Goal: Task Accomplishment & Management: Complete application form

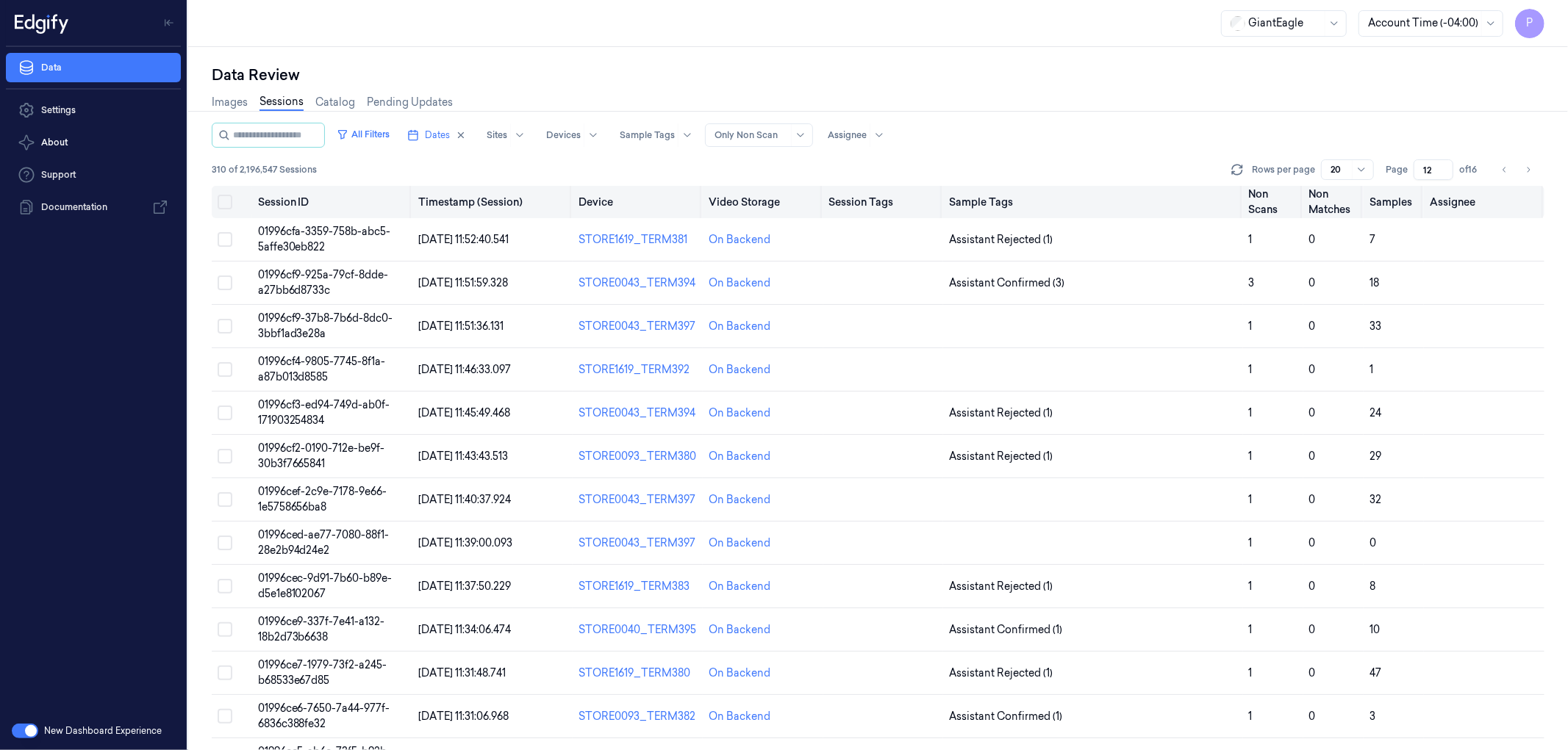
click at [223, 202] on button "Select all" at bounding box center [225, 202] width 15 height 15
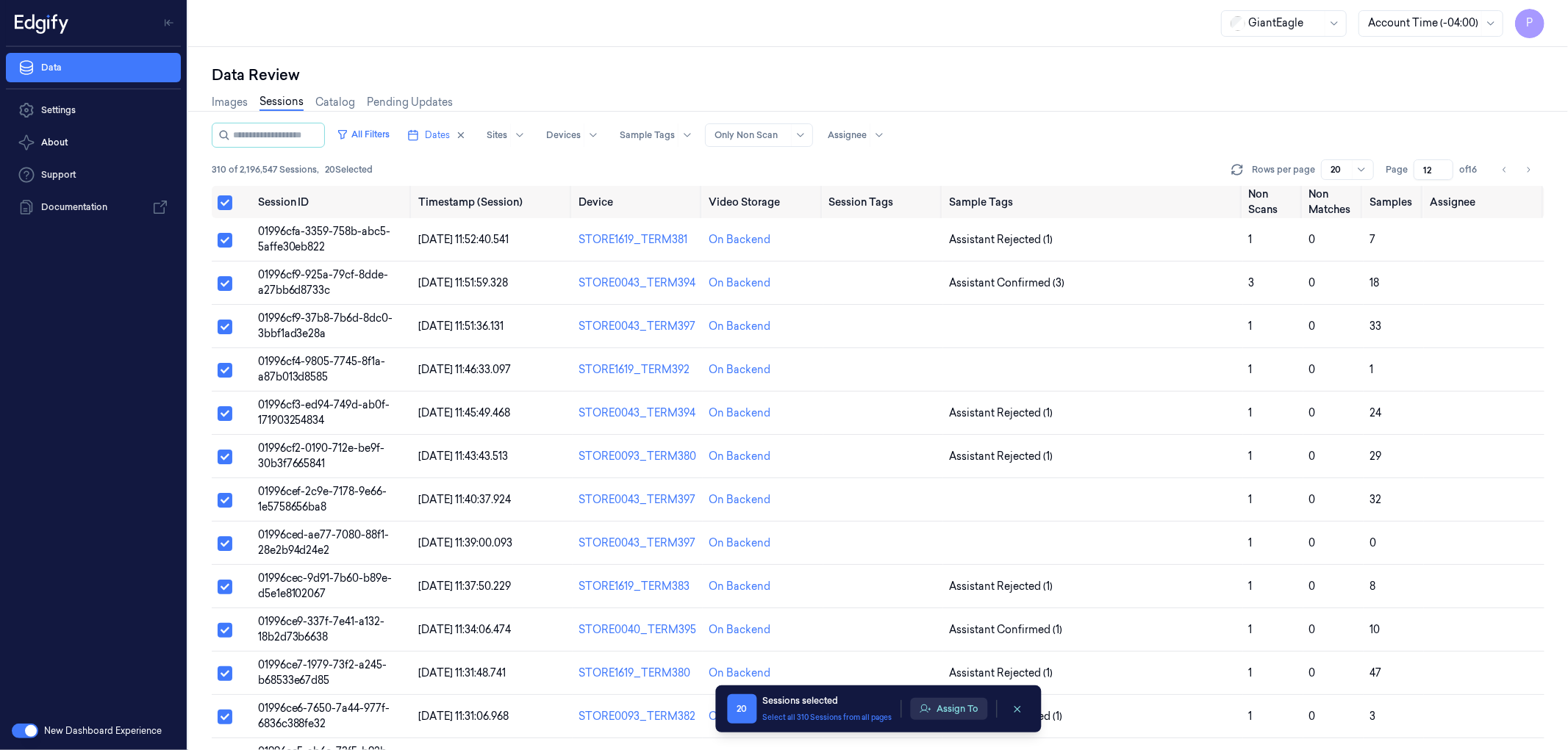
click at [939, 704] on button "Assign To" at bounding box center [949, 709] width 77 height 22
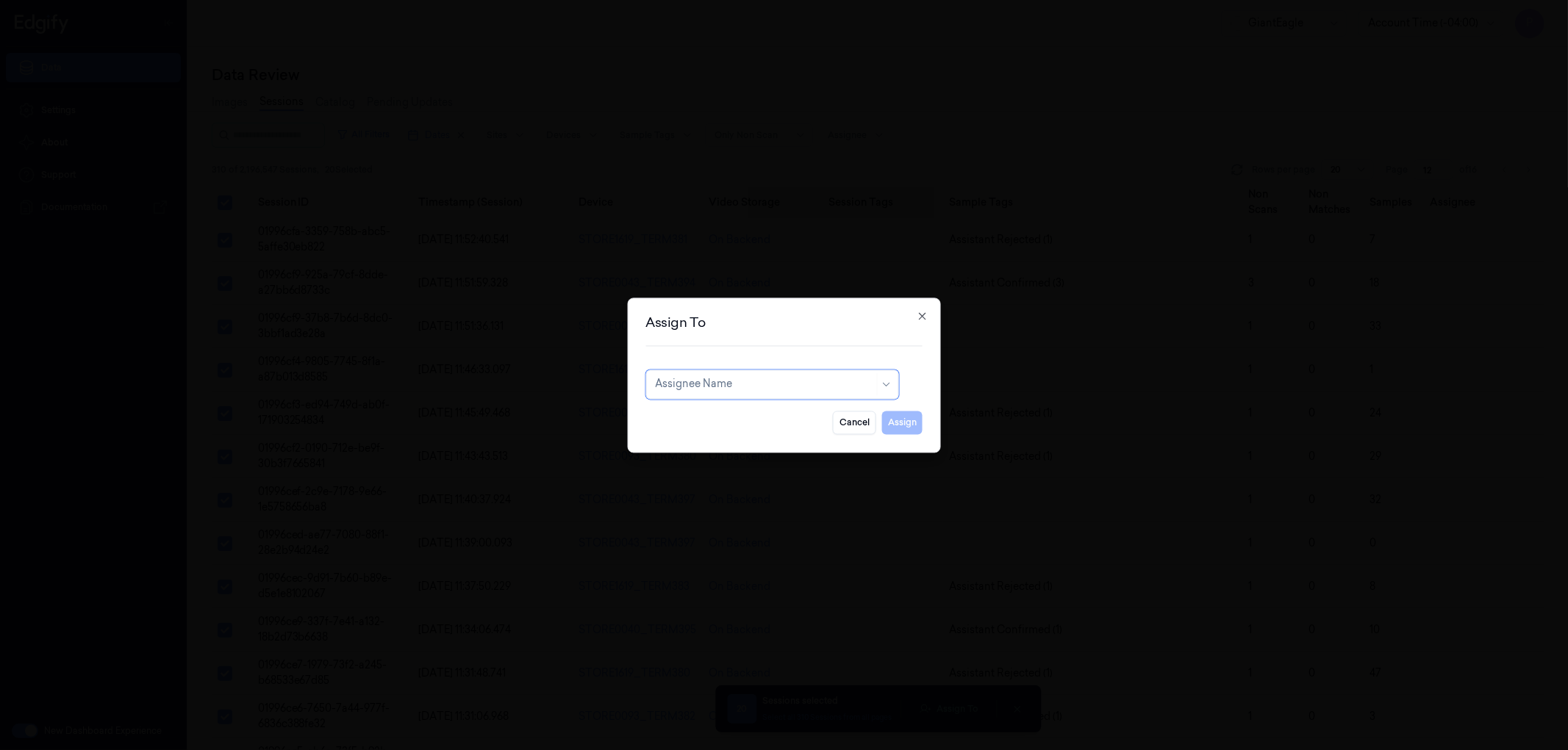
click at [728, 386] on div at bounding box center [764, 385] width 220 height 16
type input "ru"
click at [712, 417] on div "rupa b" at bounding box center [771, 418] width 233 height 16
click at [888, 424] on button "Assign" at bounding box center [902, 422] width 40 height 24
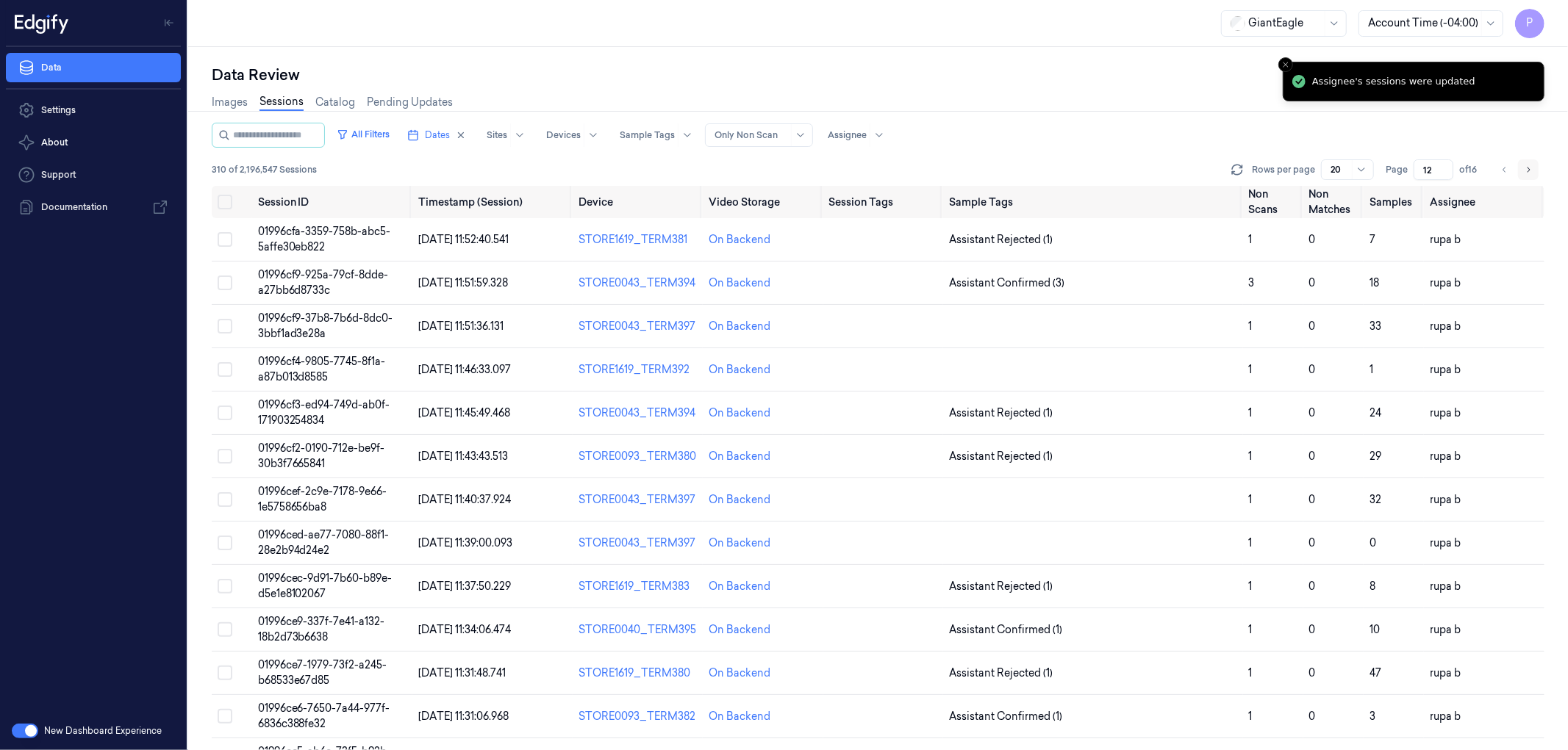
click at [1527, 165] on icon "Go to next page" at bounding box center [1529, 169] width 9 height 11
type input "13"
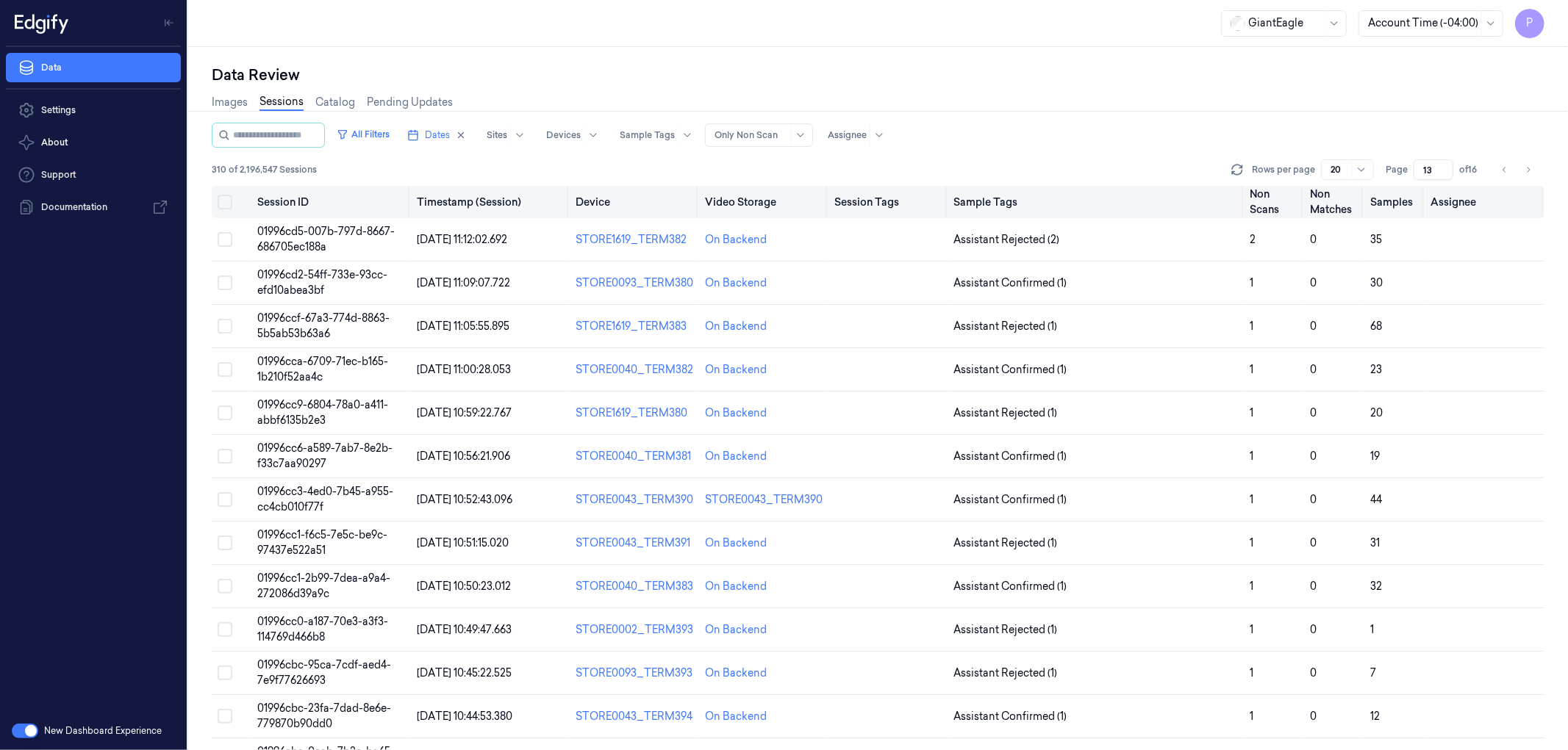
click at [226, 202] on button "Select all" at bounding box center [225, 202] width 15 height 15
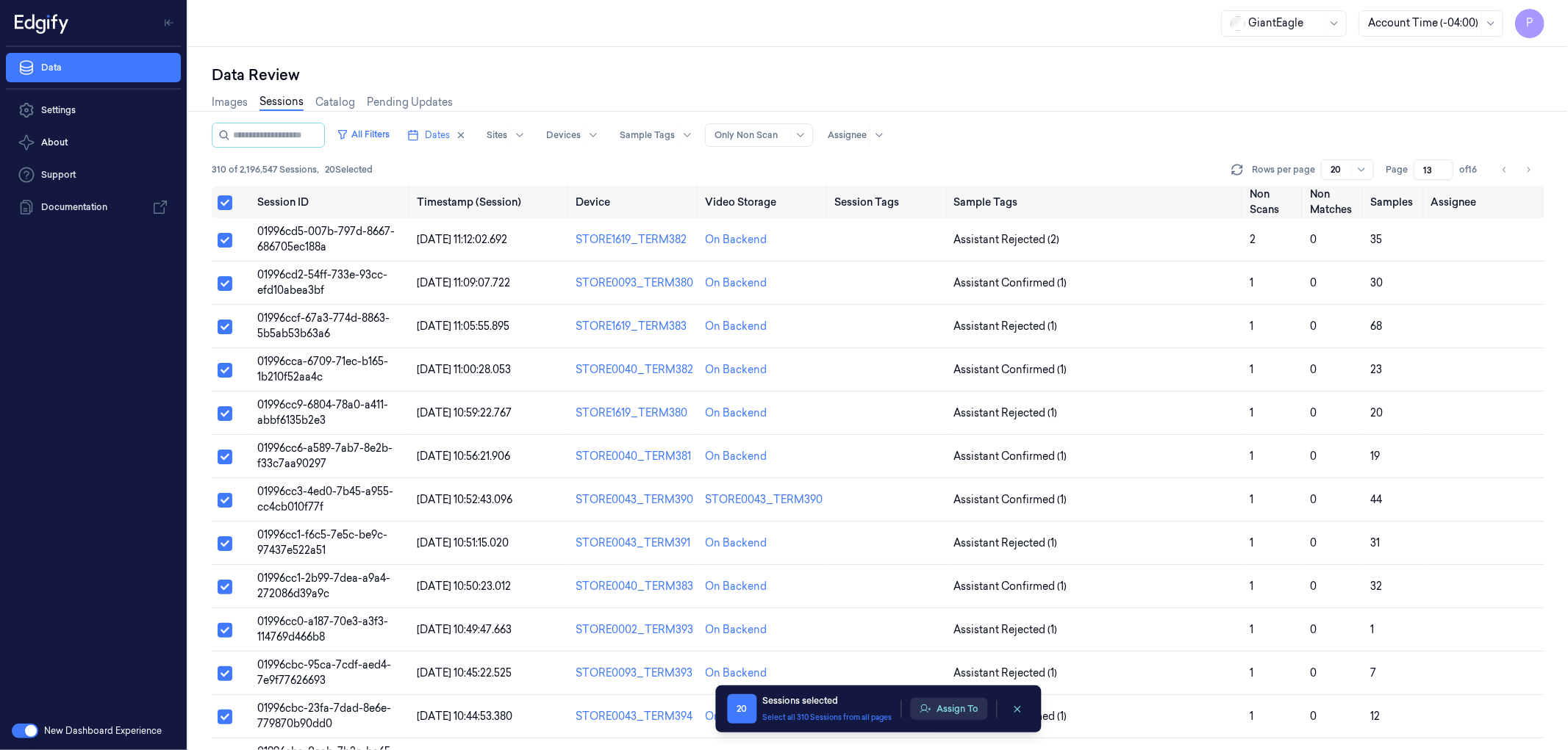
click at [958, 706] on button "Assign To" at bounding box center [949, 709] width 77 height 22
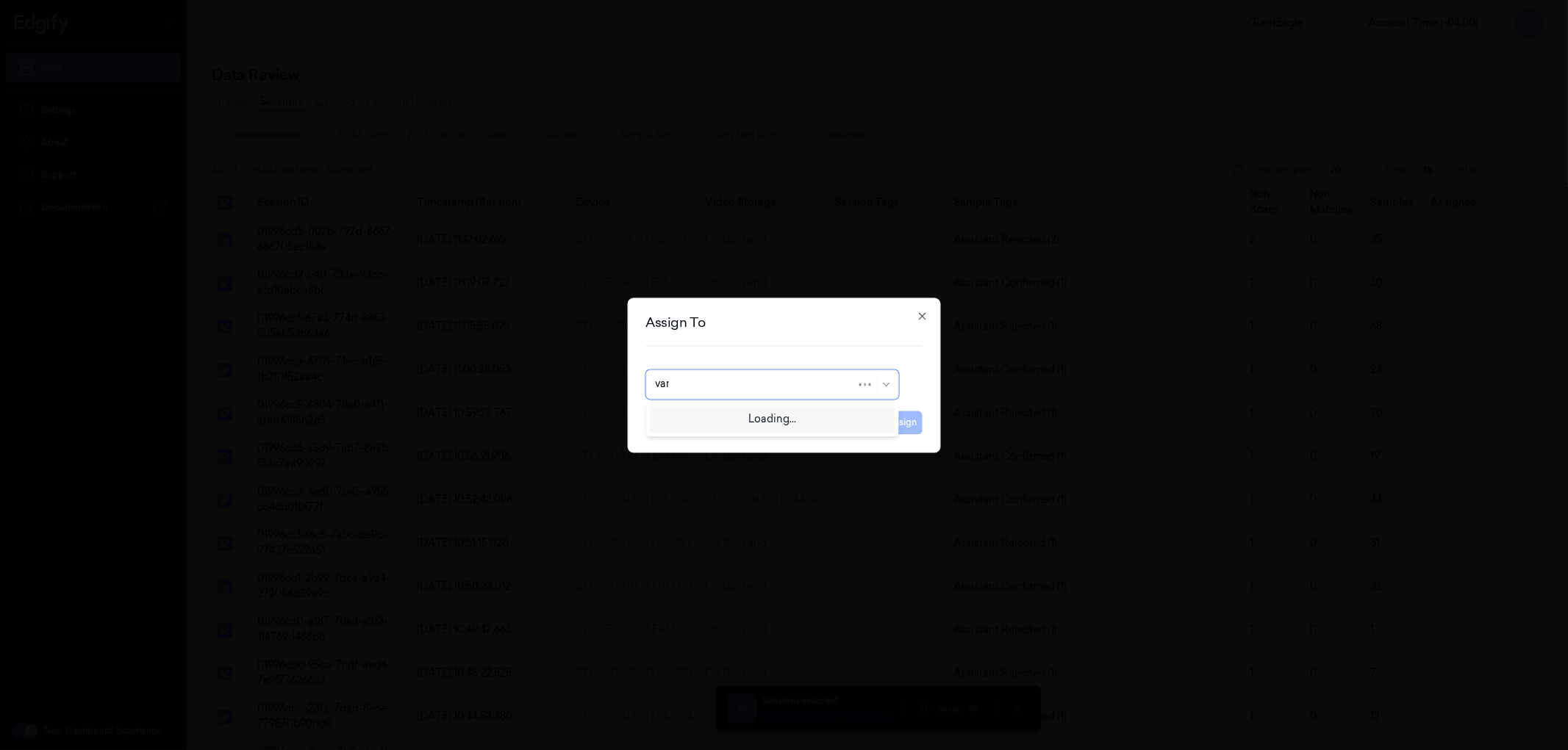
type input "vars"
click at [750, 417] on div "[PERSON_NAME]" at bounding box center [771, 418] width 233 height 16
click at [910, 425] on button "Assign" at bounding box center [902, 422] width 40 height 24
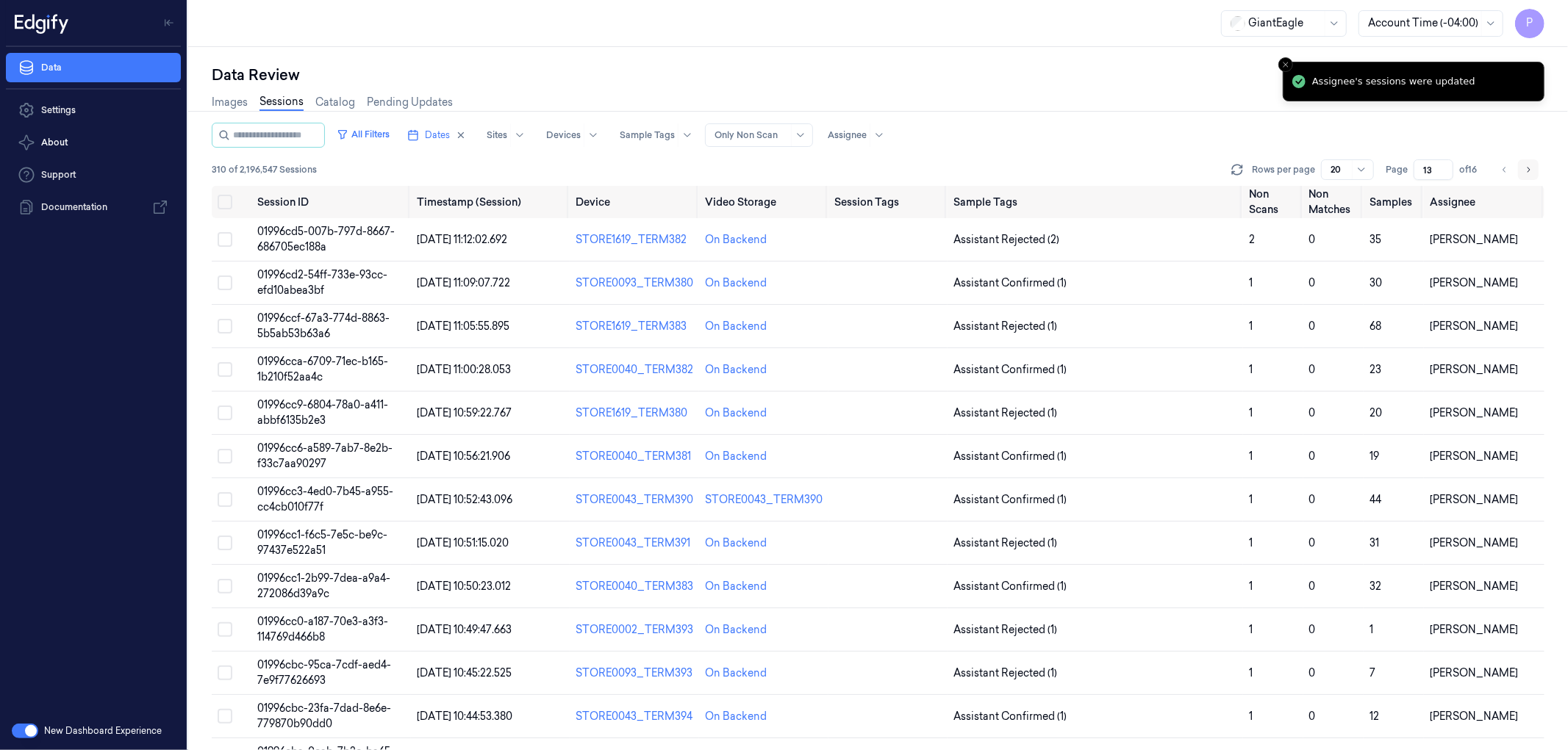
click at [1528, 169] on icon "Go to next page" at bounding box center [1529, 169] width 9 height 11
type input "14"
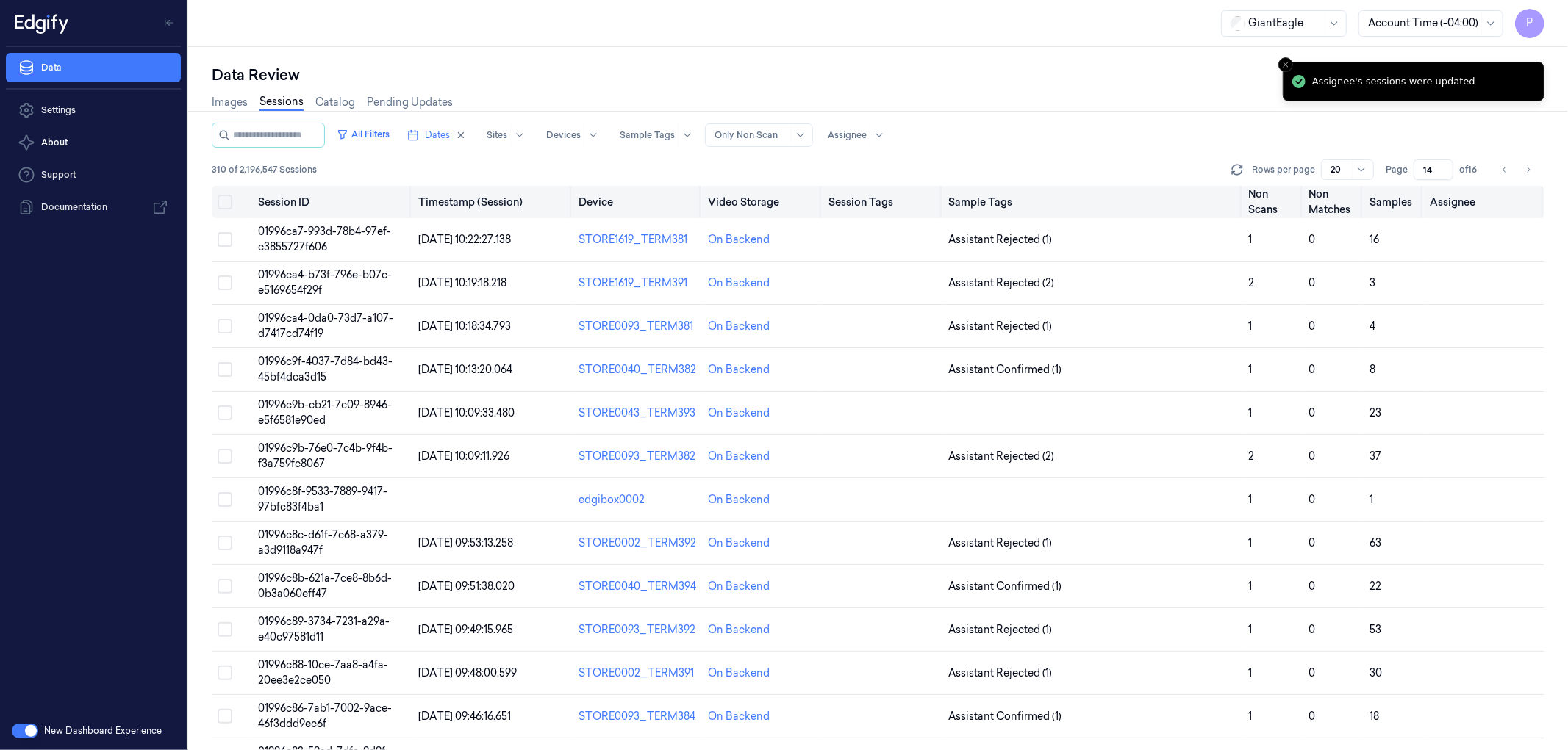
click at [225, 201] on button "Select all" at bounding box center [225, 202] width 15 height 15
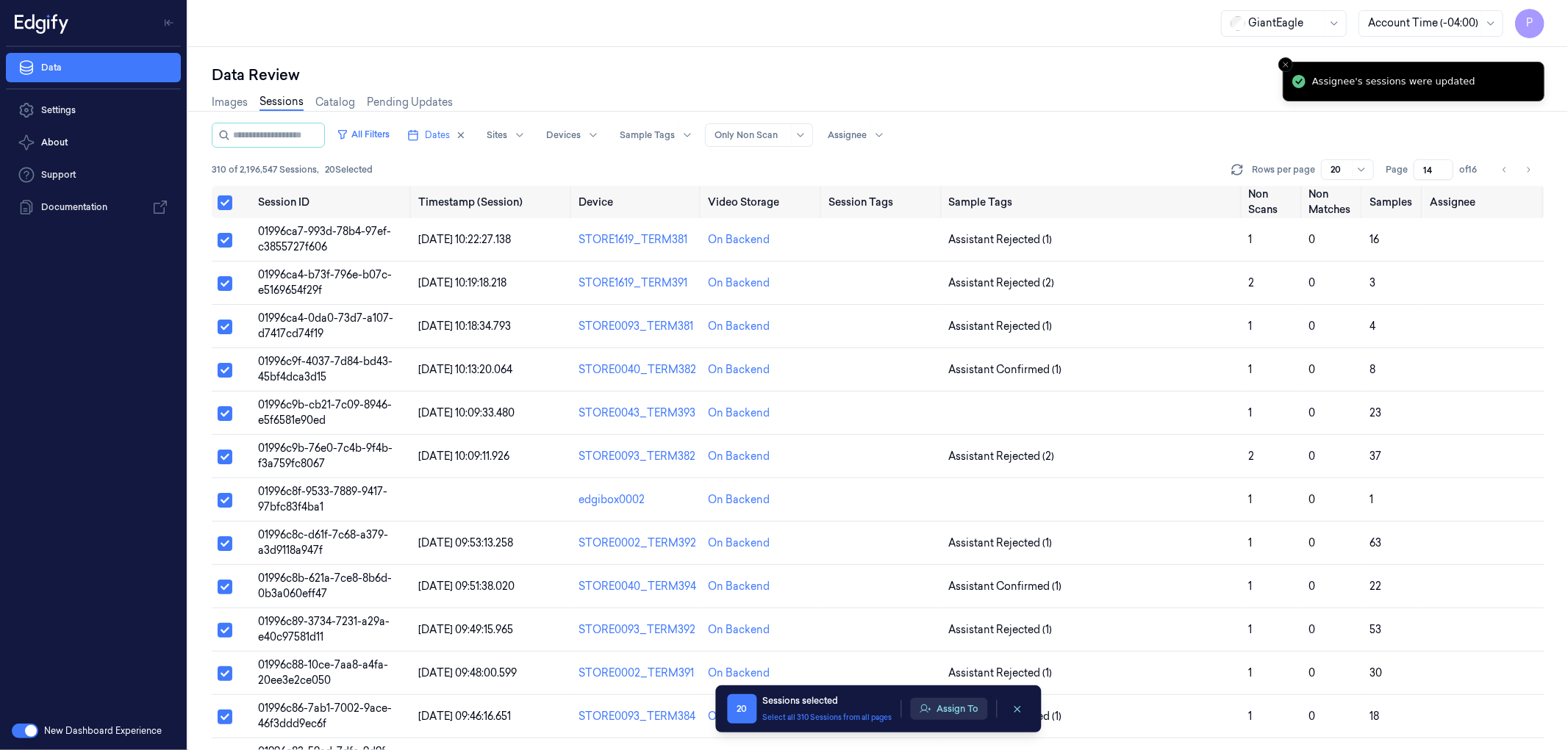
click at [949, 714] on button "Assign To" at bounding box center [949, 709] width 77 height 22
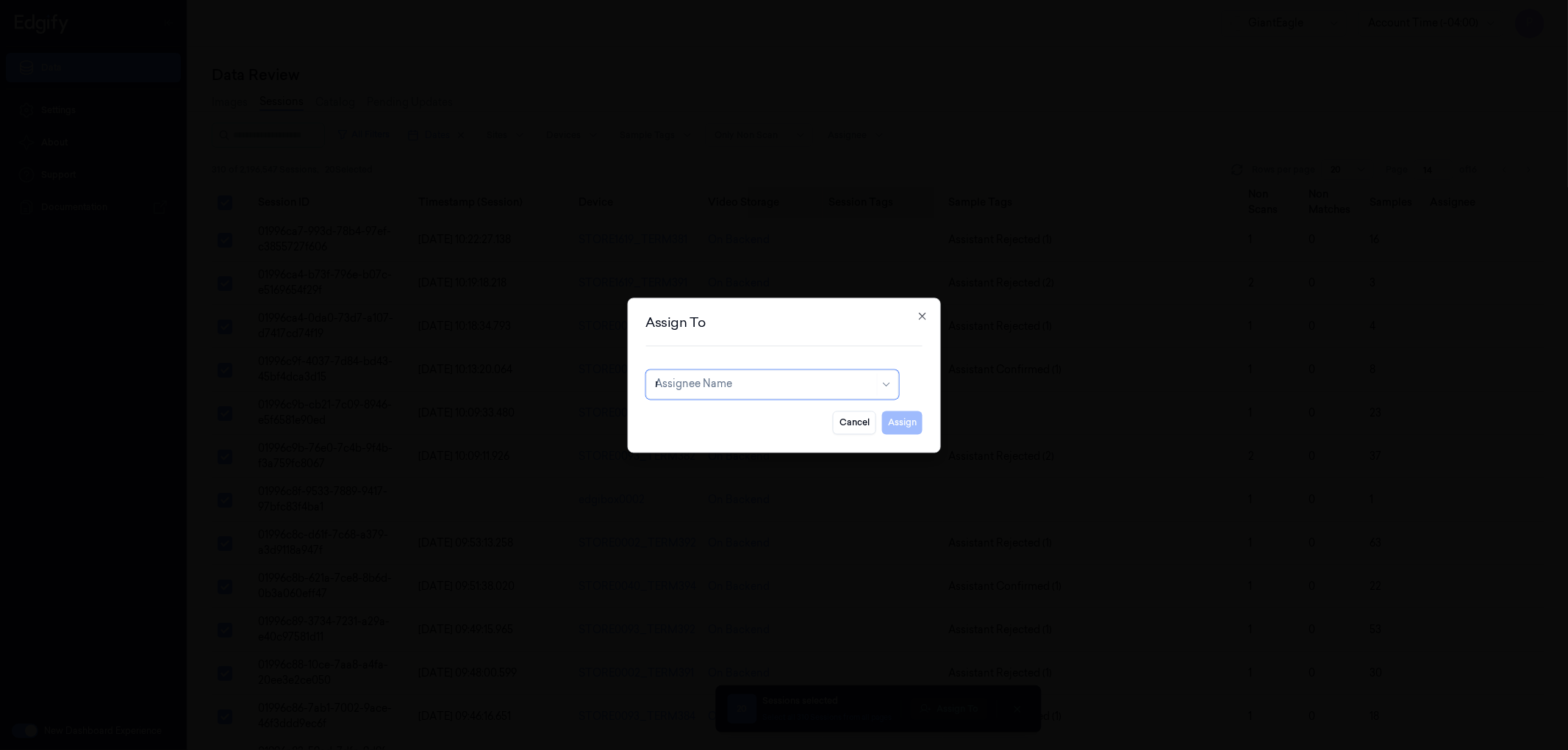
type input "ro"
click at [714, 422] on div "[PERSON_NAME]" at bounding box center [699, 418] width 88 height 16
click at [882, 419] on button "Assign" at bounding box center [902, 422] width 40 height 24
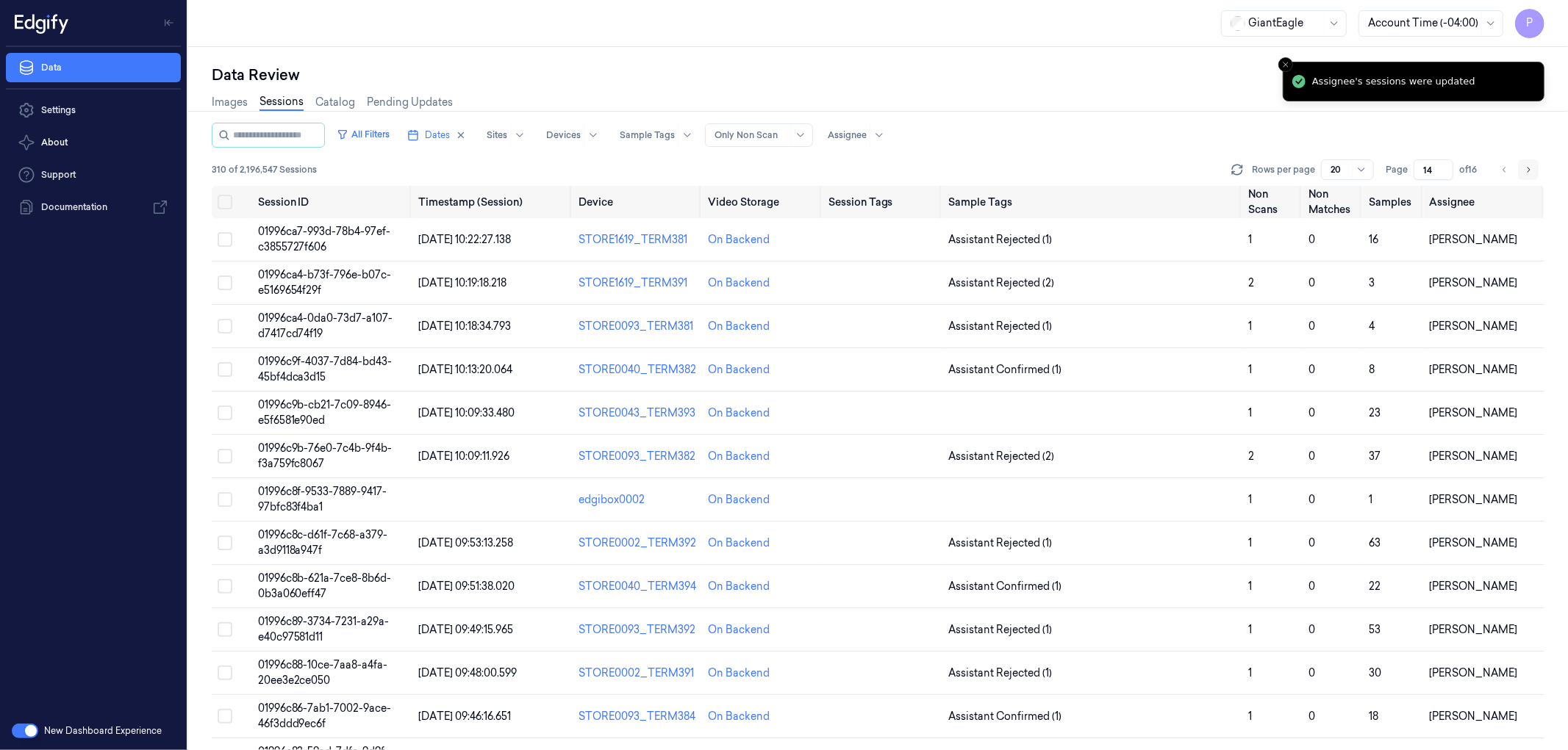
click at [1531, 167] on icon "Go to next page" at bounding box center [1529, 169] width 9 height 11
type input "15"
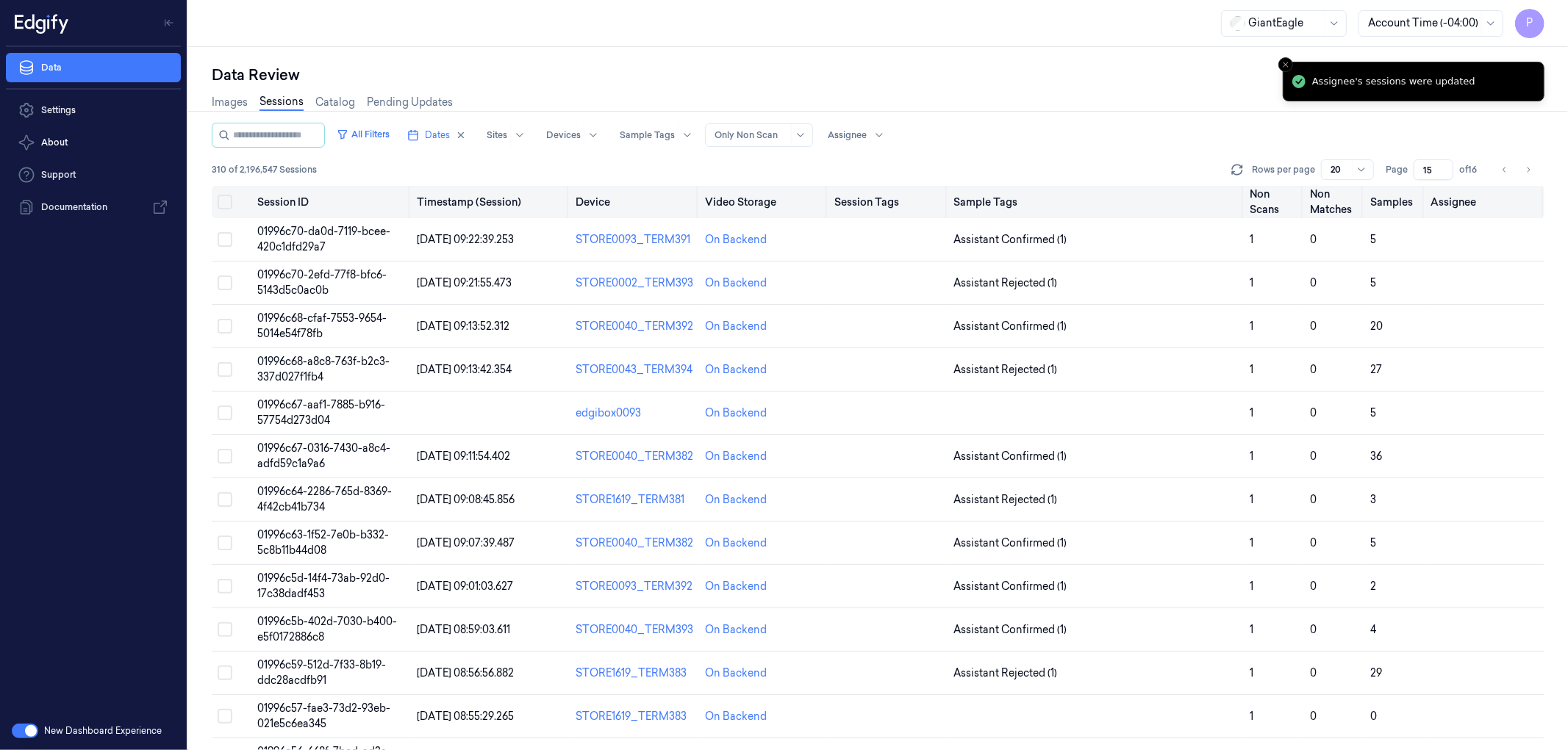
click at [226, 201] on button "Select all" at bounding box center [225, 202] width 15 height 15
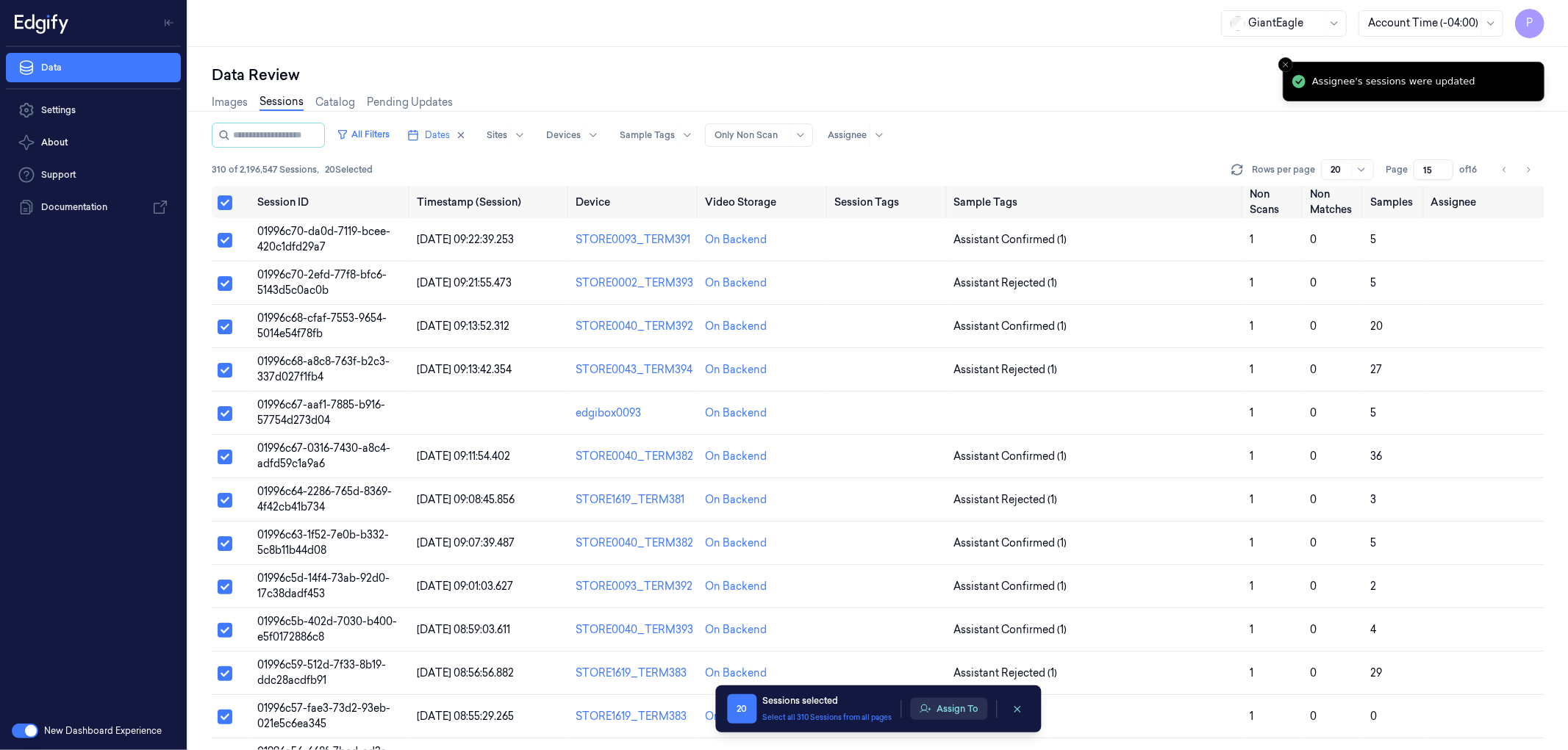
click at [947, 716] on button "Assign To" at bounding box center [949, 709] width 77 height 22
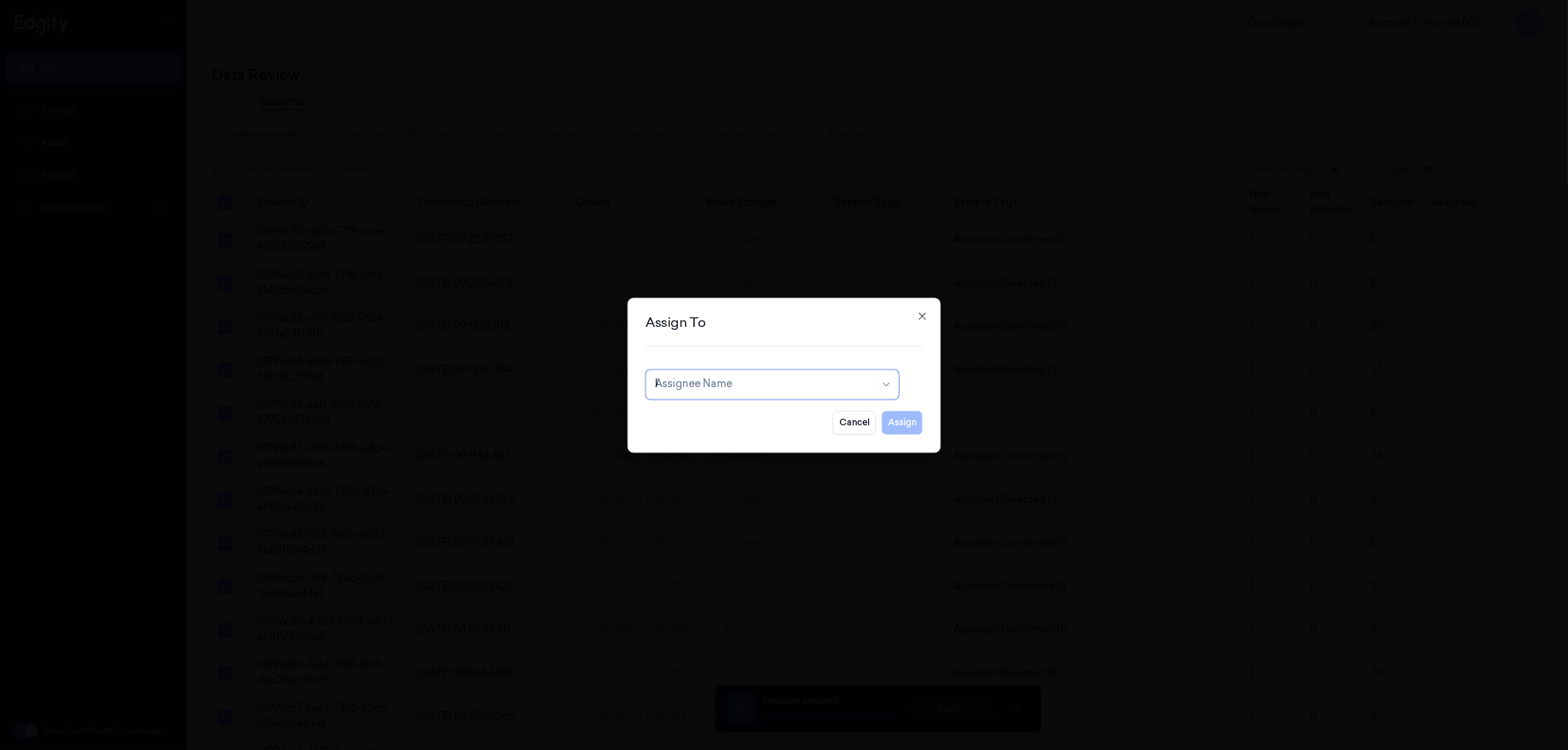
type input "ko"
click at [741, 423] on div "korisetty prem" at bounding box center [771, 418] width 233 height 16
click at [905, 423] on button "Assign" at bounding box center [902, 422] width 40 height 24
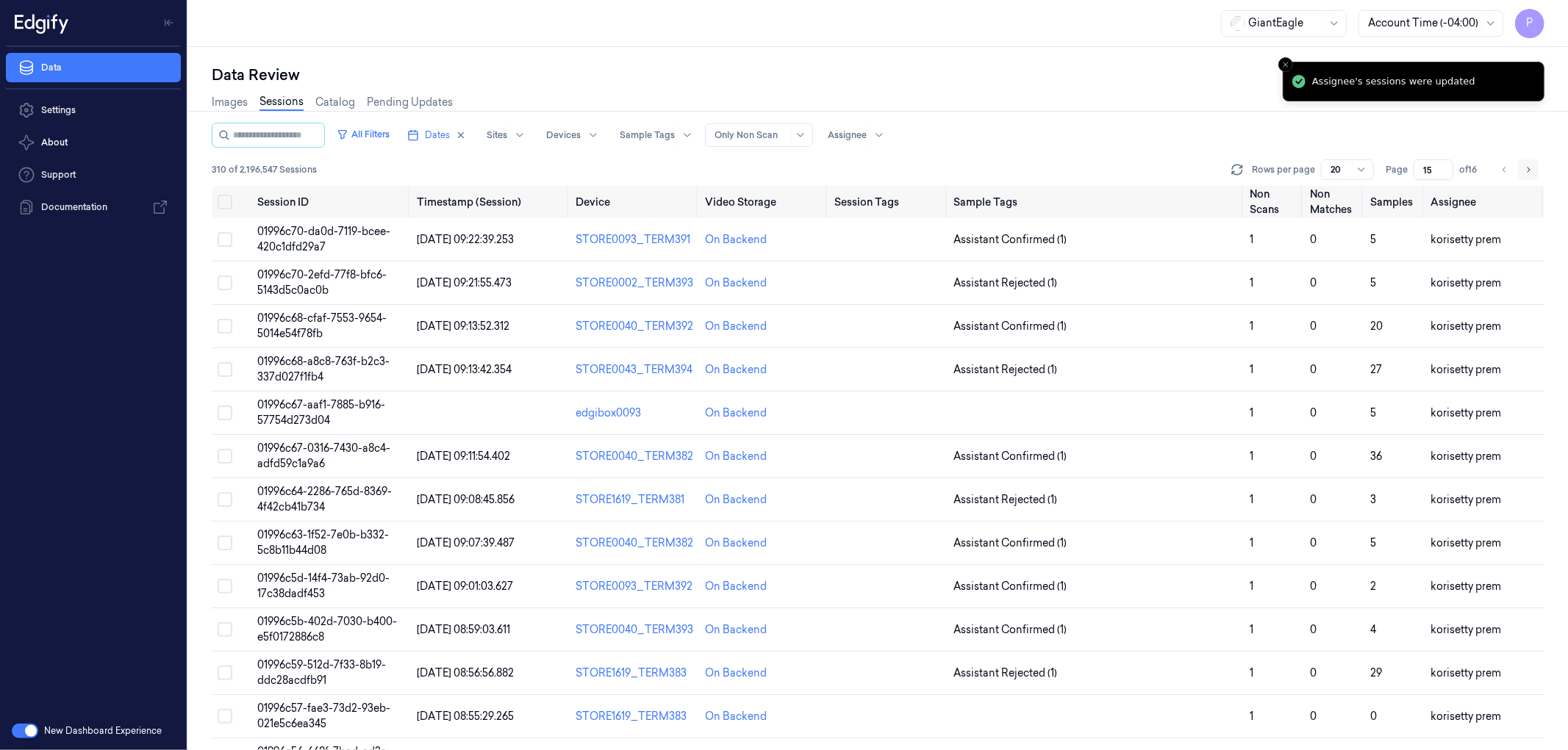
click at [1530, 168] on icon "Go to next page" at bounding box center [1529, 169] width 9 height 11
type input "16"
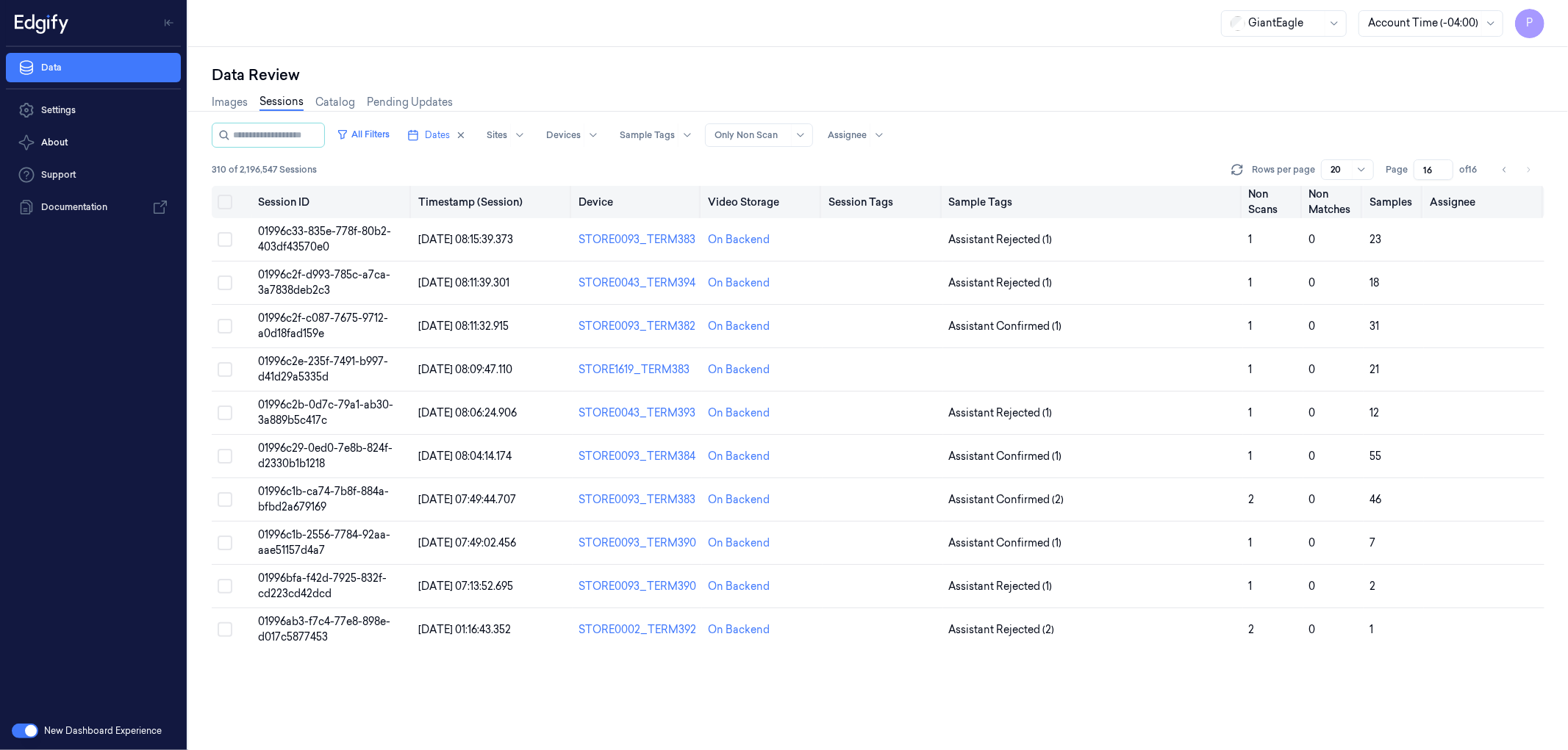
click at [224, 205] on button "Select all" at bounding box center [225, 202] width 15 height 15
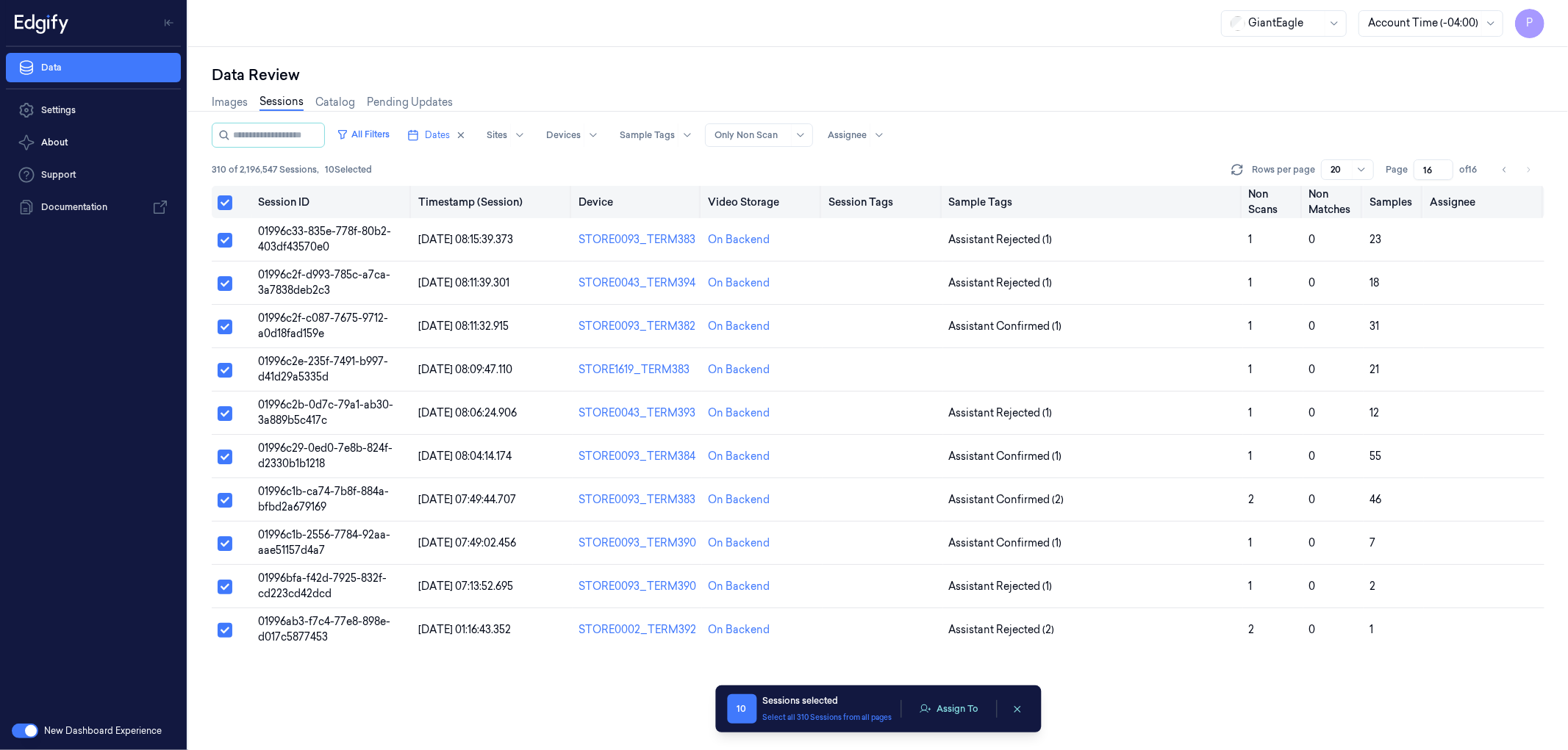
click at [224, 203] on button "Select all" at bounding box center [225, 203] width 15 height 15
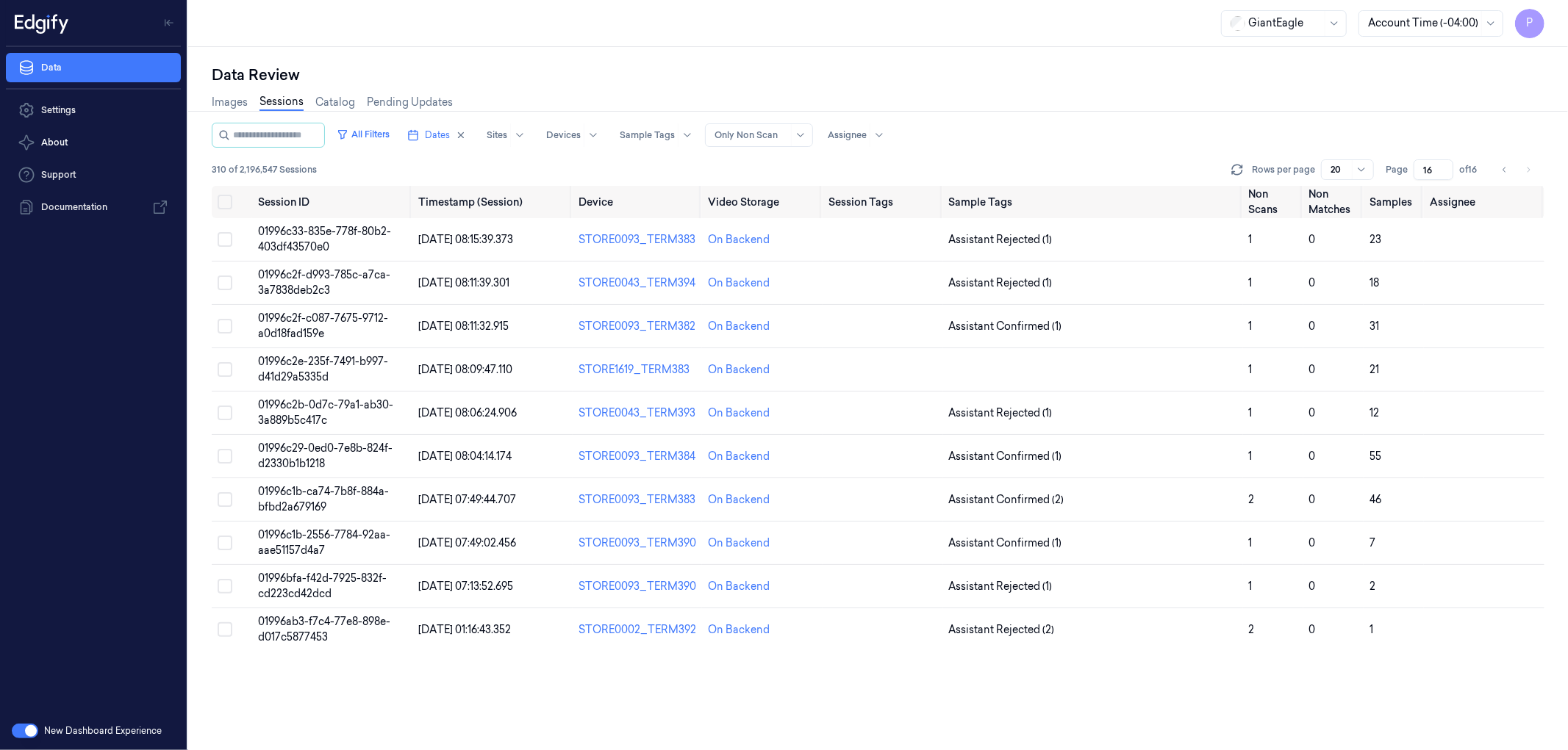
type button "on"
